Goal: Task Accomplishment & Management: Use online tool/utility

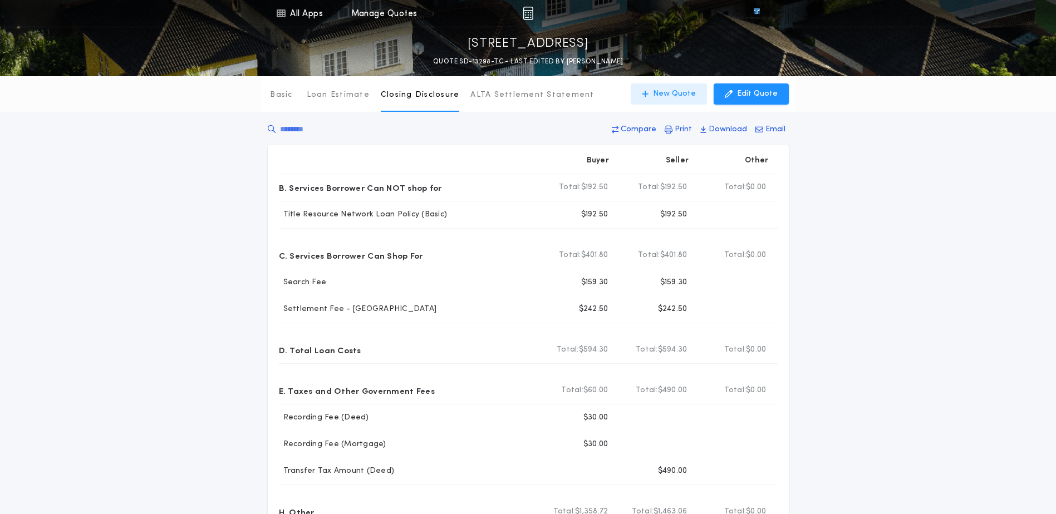
click at [661, 92] on p "New Quote" at bounding box center [674, 93] width 43 height 11
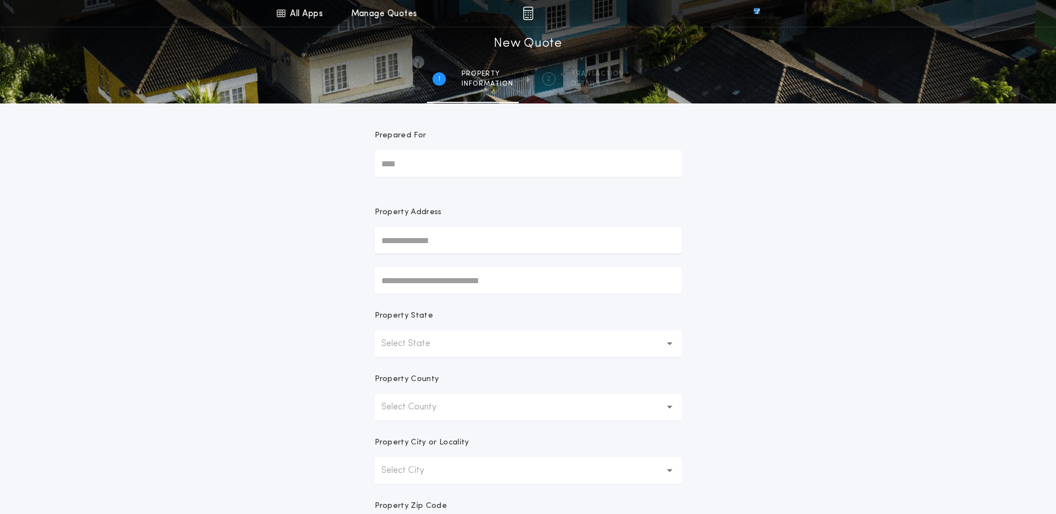
click at [439, 235] on input "text" at bounding box center [528, 240] width 307 height 27
click at [442, 240] on input "text" at bounding box center [528, 240] width 307 height 27
paste input "**********"
type input "**********"
click at [460, 260] on button "[STREET_ADDRESS]" at bounding box center [528, 262] width 307 height 17
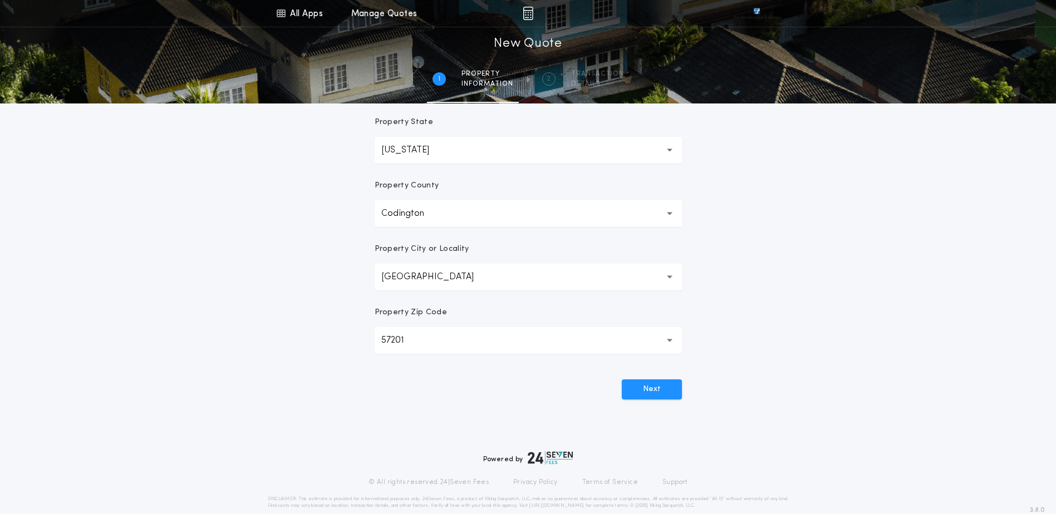
scroll to position [211, 0]
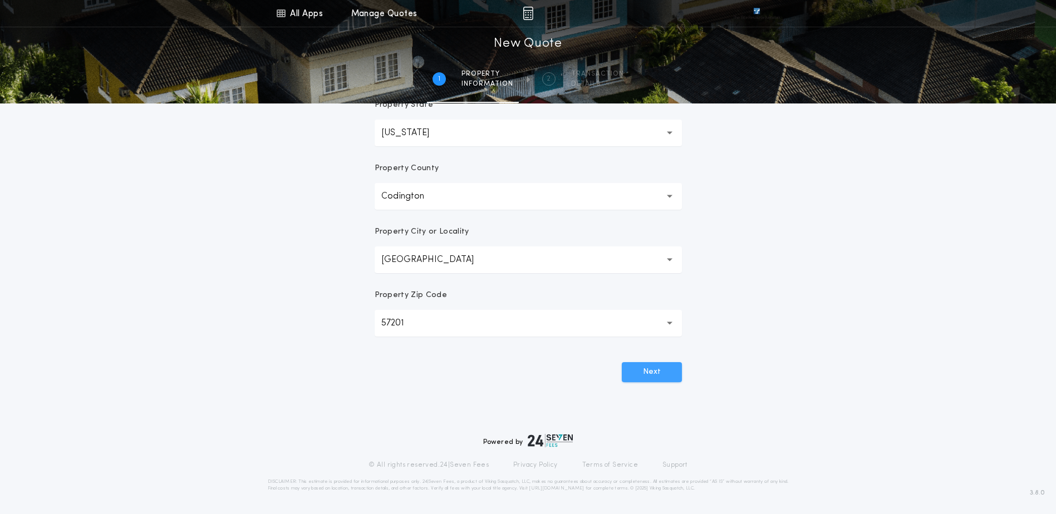
click at [673, 371] on button "Next" at bounding box center [652, 372] width 60 height 20
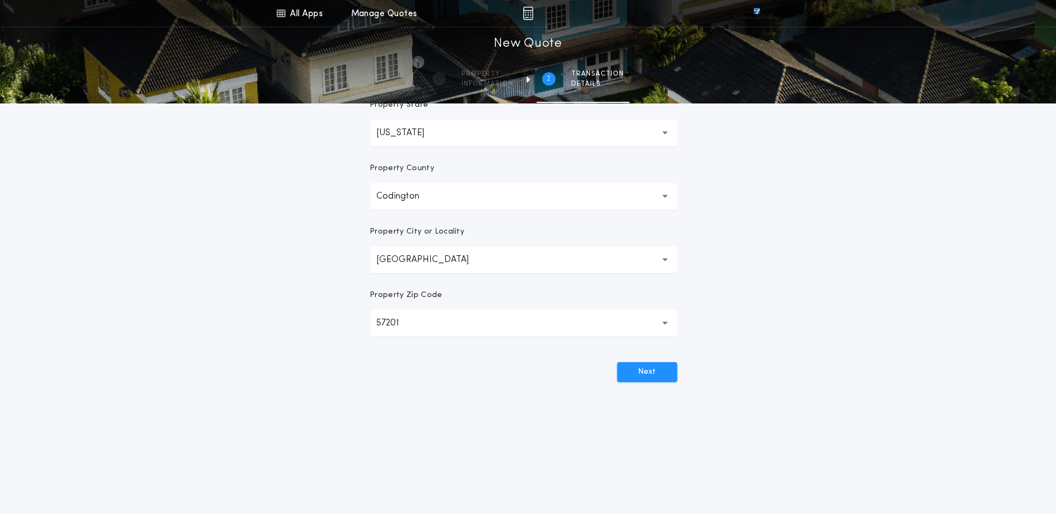
scroll to position [0, 0]
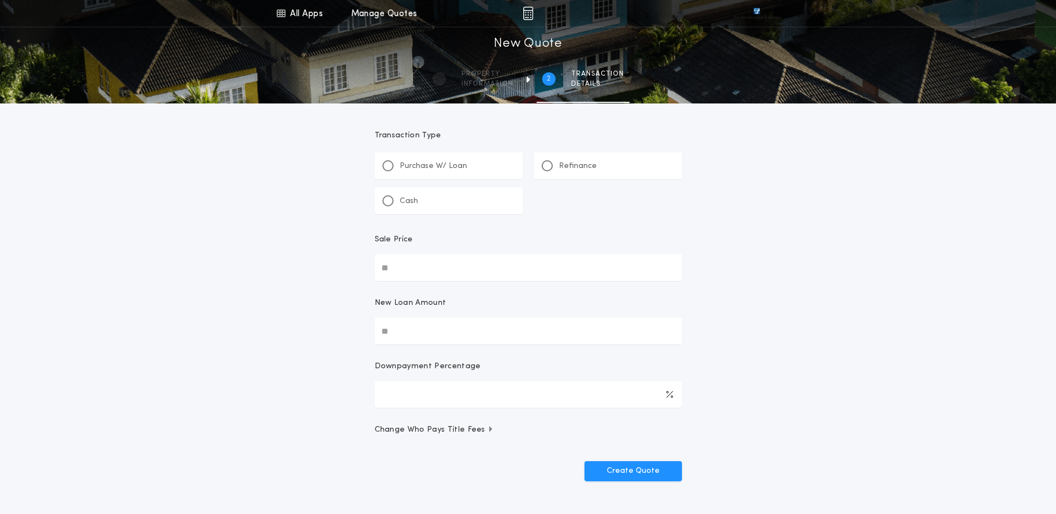
click at [604, 159] on div "Refinance" at bounding box center [608, 165] width 148 height 27
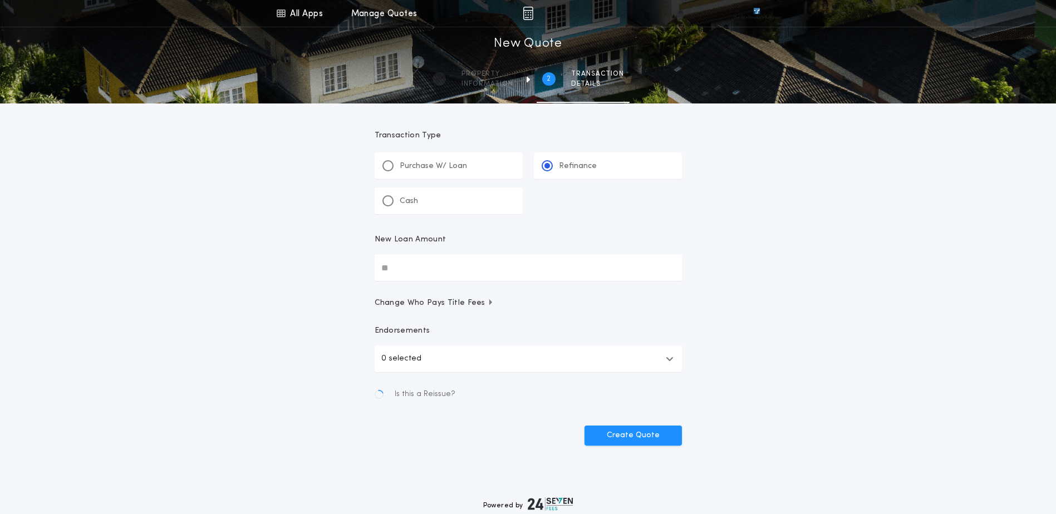
click at [464, 275] on input "New Loan Amount" at bounding box center [528, 267] width 307 height 27
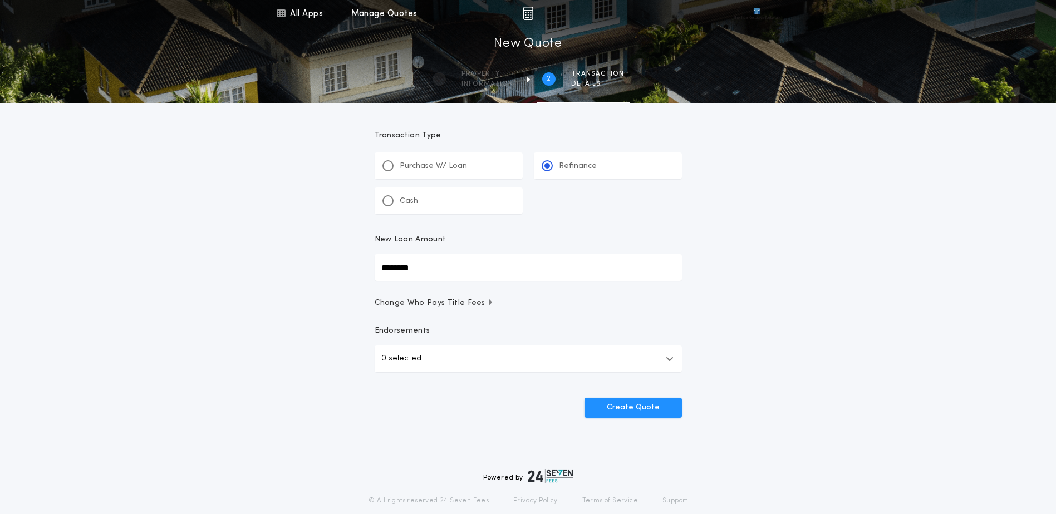
type input "********"
click at [471, 353] on button "0 selected" at bounding box center [528, 359] width 307 height 27
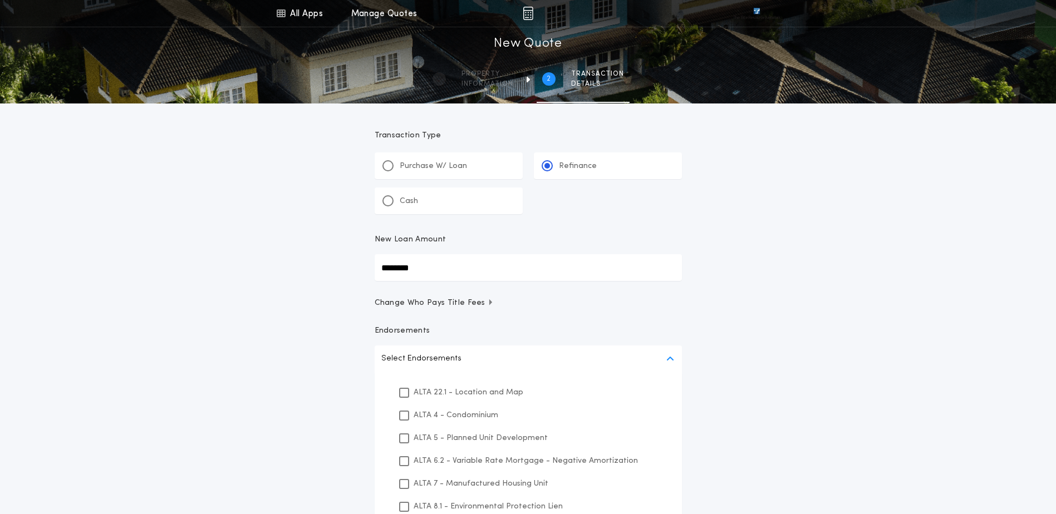
click at [453, 395] on p "ALTA 22.1 - Location and Map" at bounding box center [468, 393] width 110 height 12
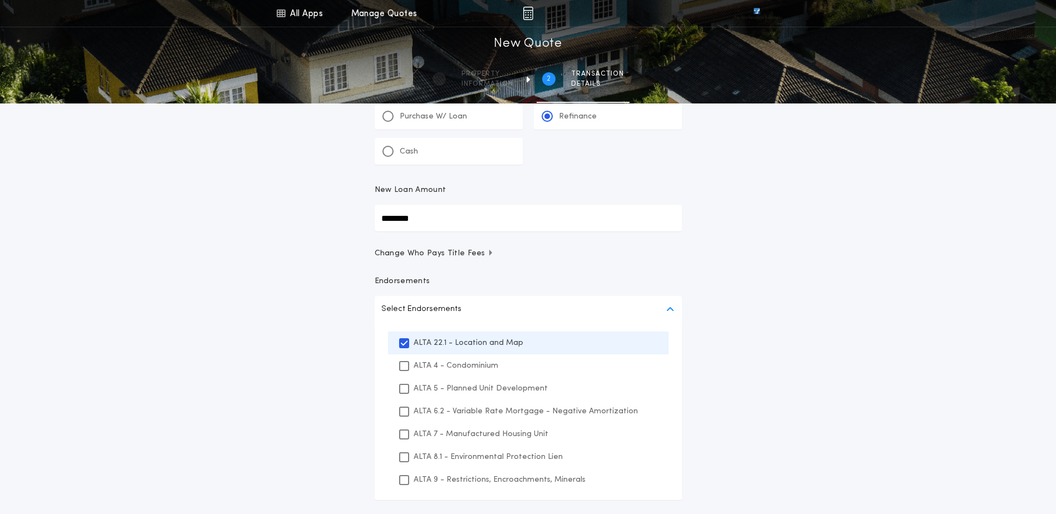
scroll to position [111, 0]
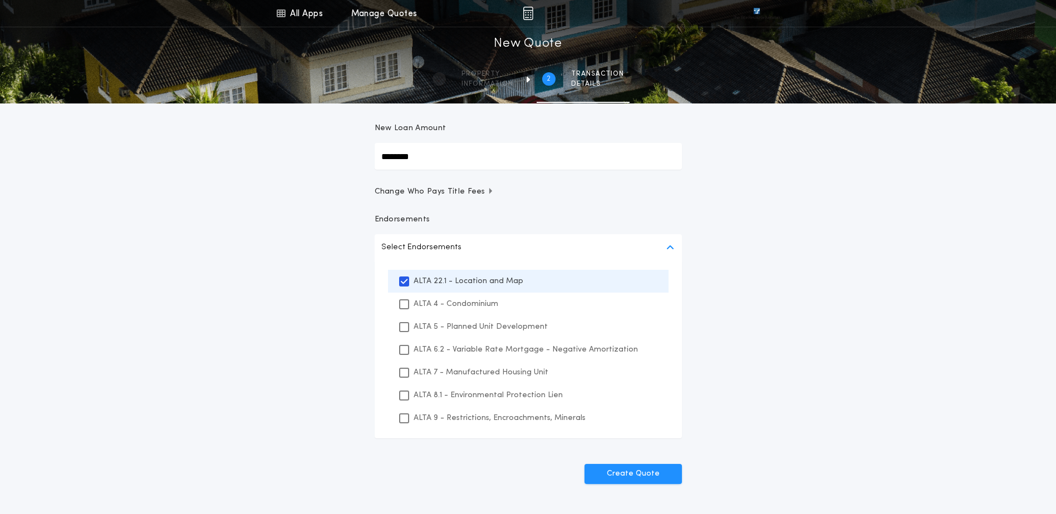
drag, startPoint x: 451, startPoint y: 393, endPoint x: 456, endPoint y: 423, distance: 31.0
click at [451, 393] on p "ALTA 8.1 - Environmental Protection Lien" at bounding box center [487, 396] width 149 height 12
click at [456, 424] on div "ALTA 9 - Restrictions, Encroachments, Minerals" at bounding box center [528, 418] width 280 height 23
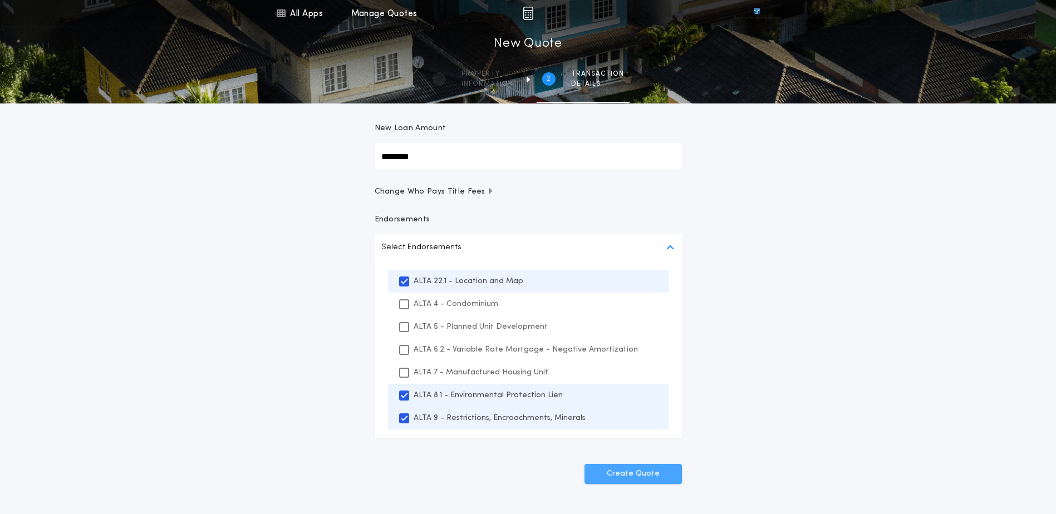
click at [619, 473] on button "Create Quote" at bounding box center [632, 474] width 97 height 20
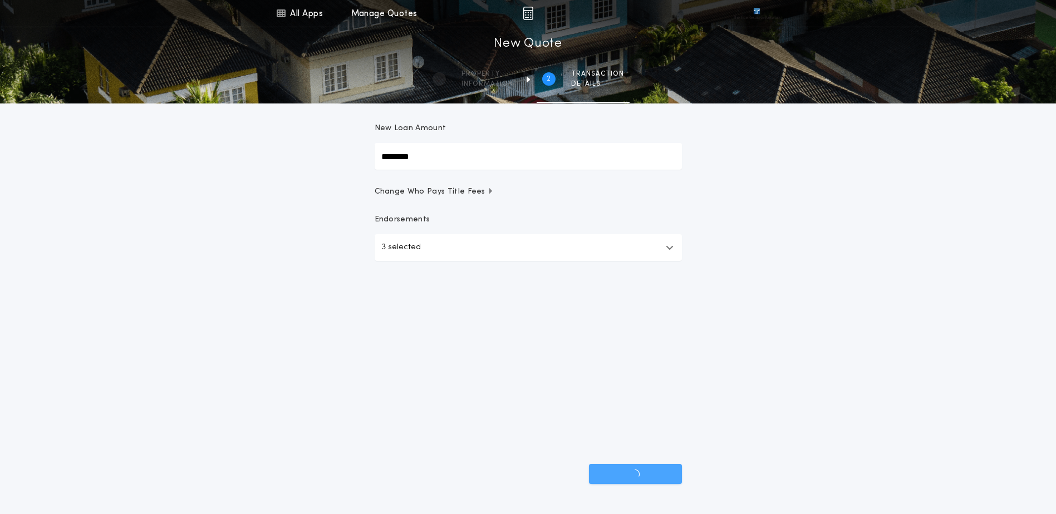
scroll to position [36, 0]
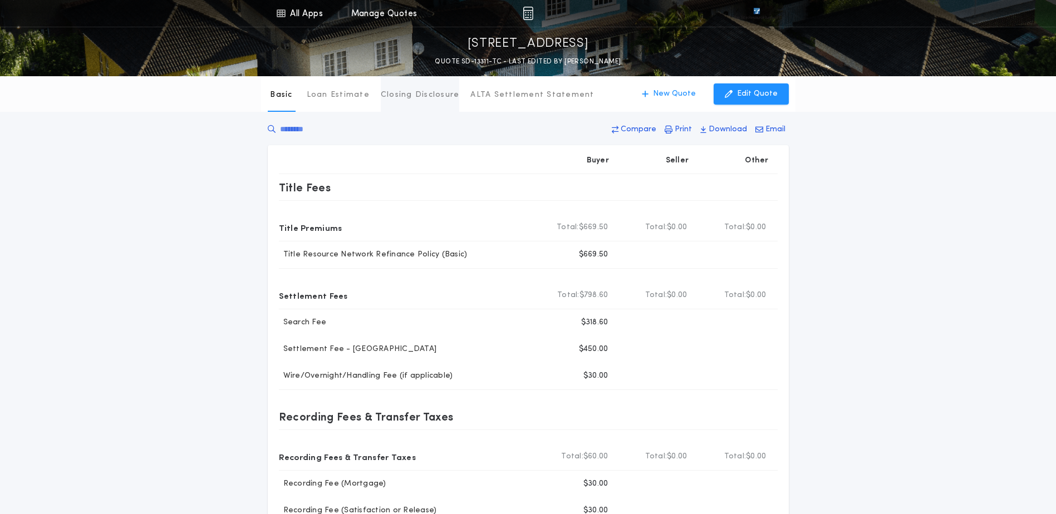
click at [418, 97] on p "Closing Disclosure" at bounding box center [420, 95] width 79 height 11
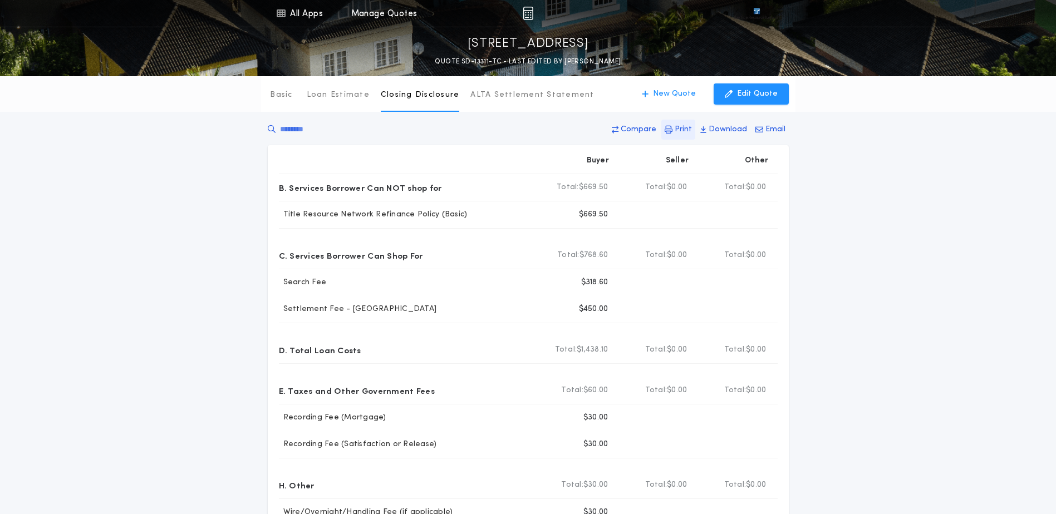
click at [689, 134] on p "Print" at bounding box center [682, 129] width 17 height 11
